Goal: Check status: Check status

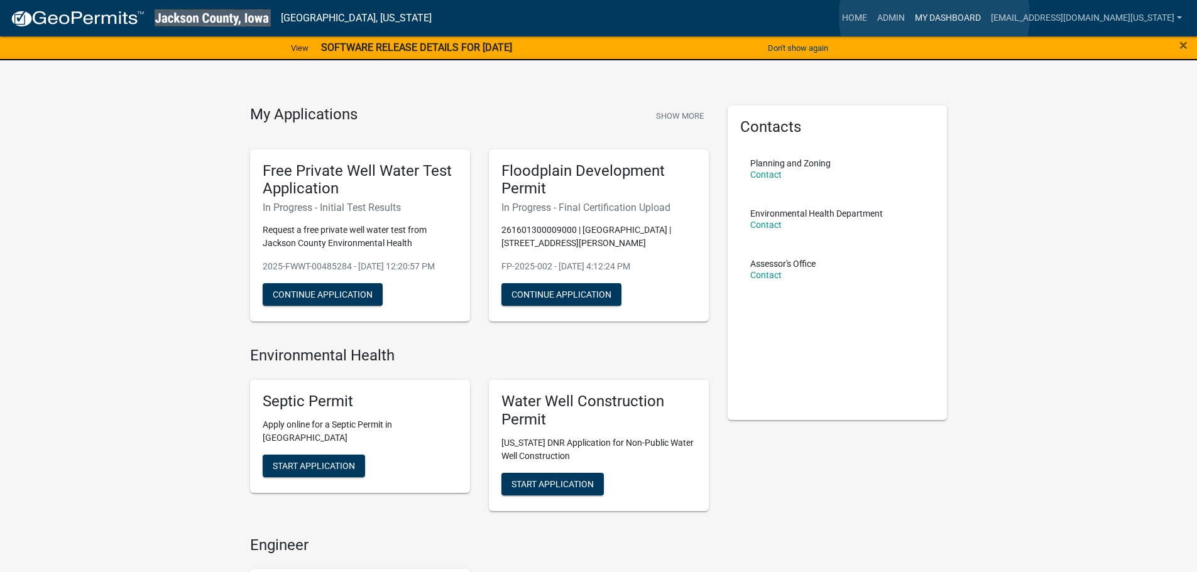
click at [934, 16] on link "My Dashboard" at bounding box center [948, 18] width 76 height 24
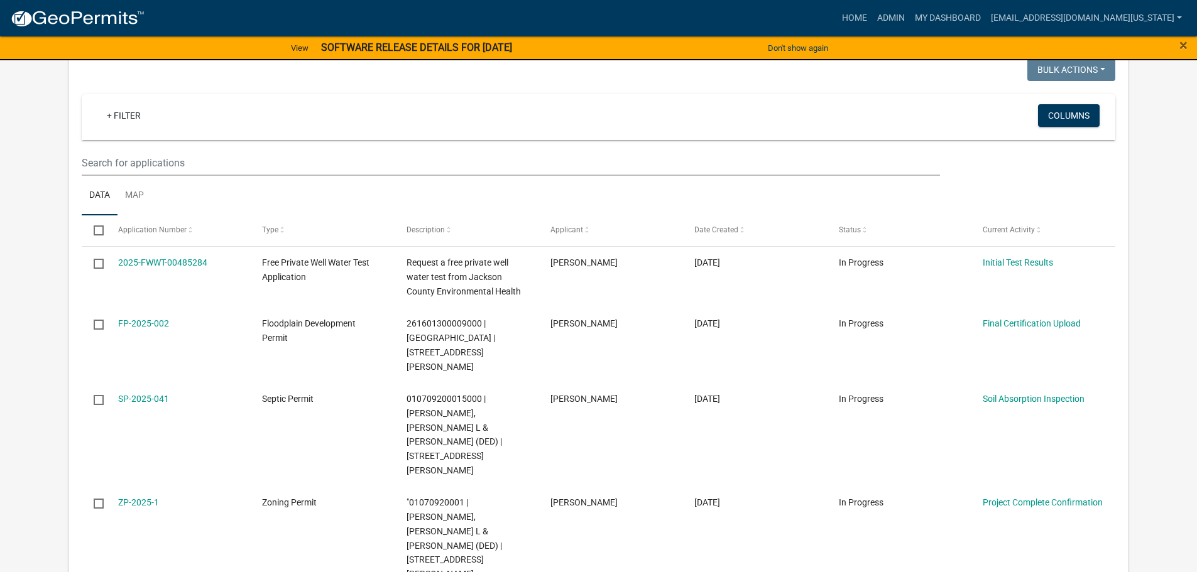
scroll to position [188, 0]
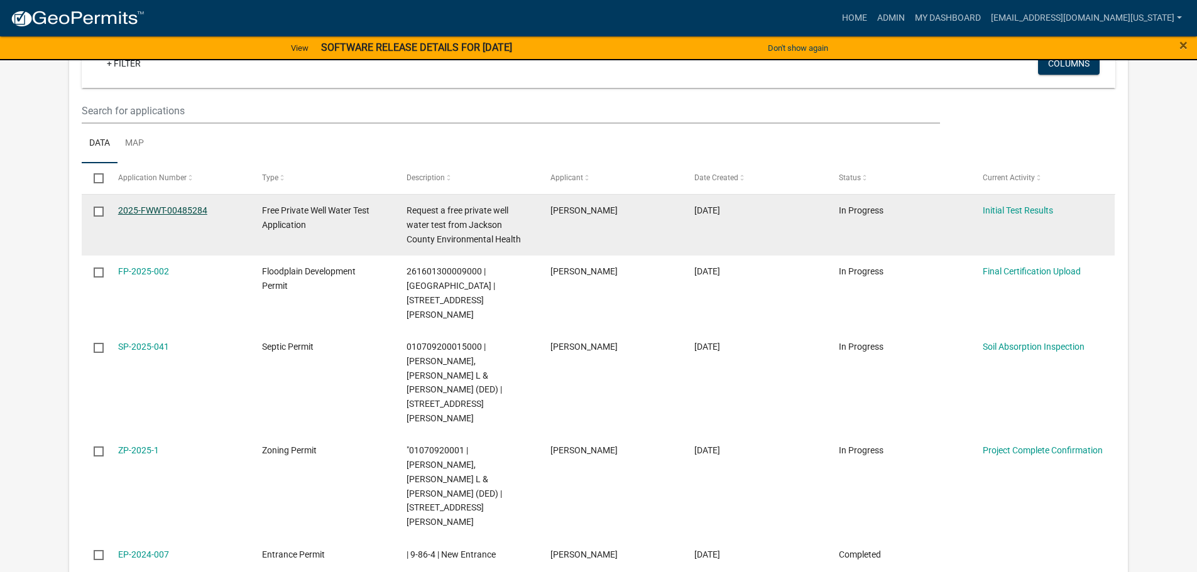
click at [163, 208] on link "2025-FWWT-00485284" at bounding box center [162, 210] width 89 height 10
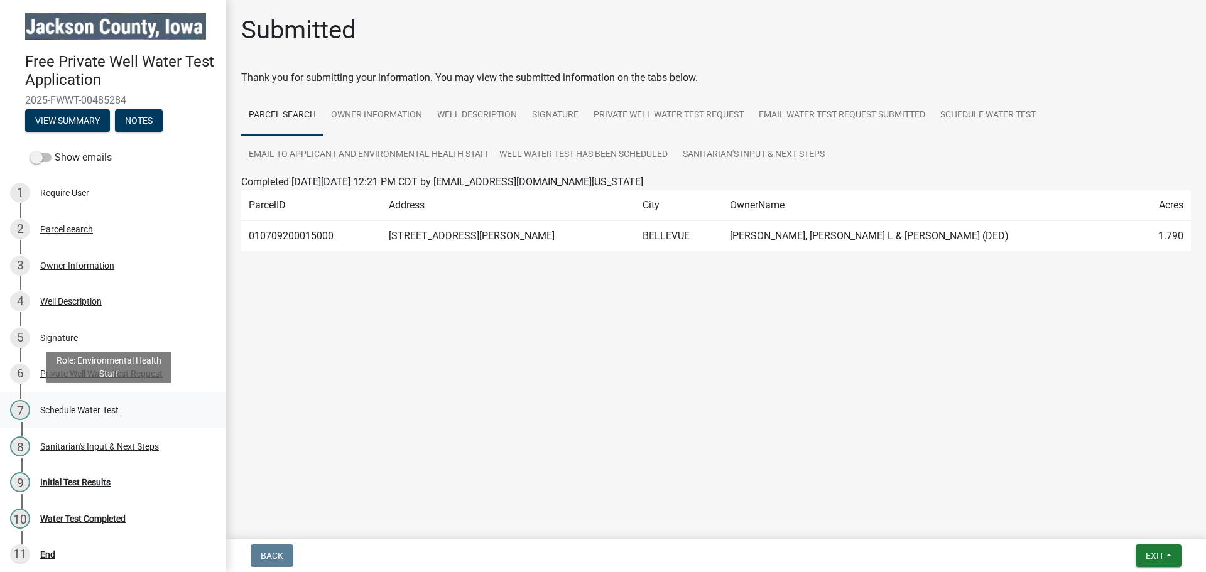
click at [101, 421] on link "7 Schedule Water Test" at bounding box center [113, 410] width 226 height 36
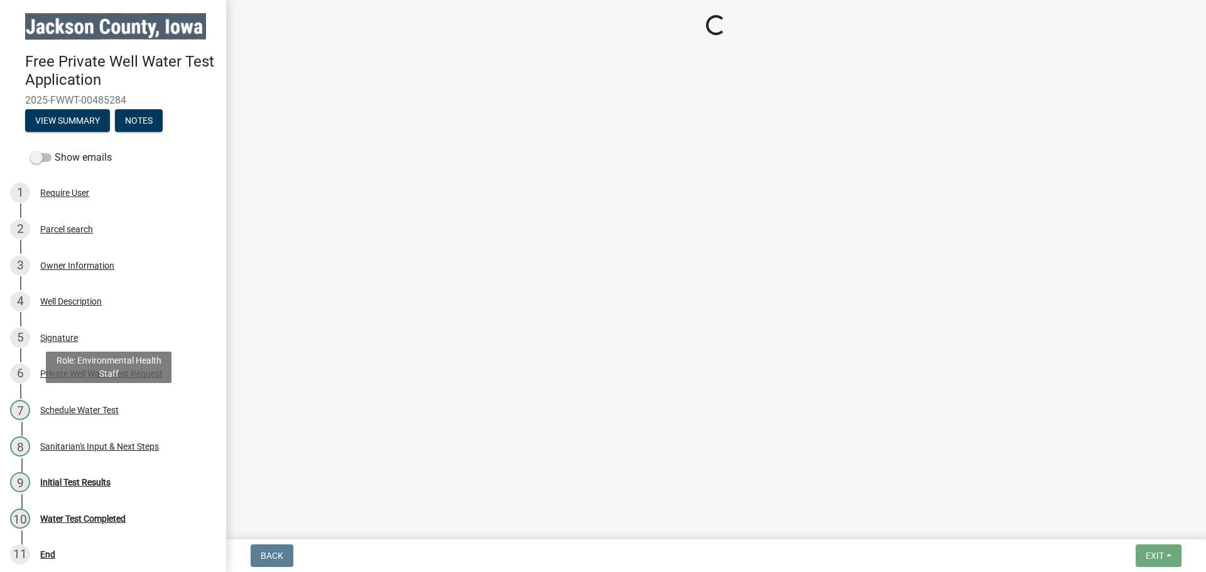
select select "a3873a1b-6e26-41c8-b1e9-189df5d0ae8c"
